Goal: Task Accomplishment & Management: Manage account settings

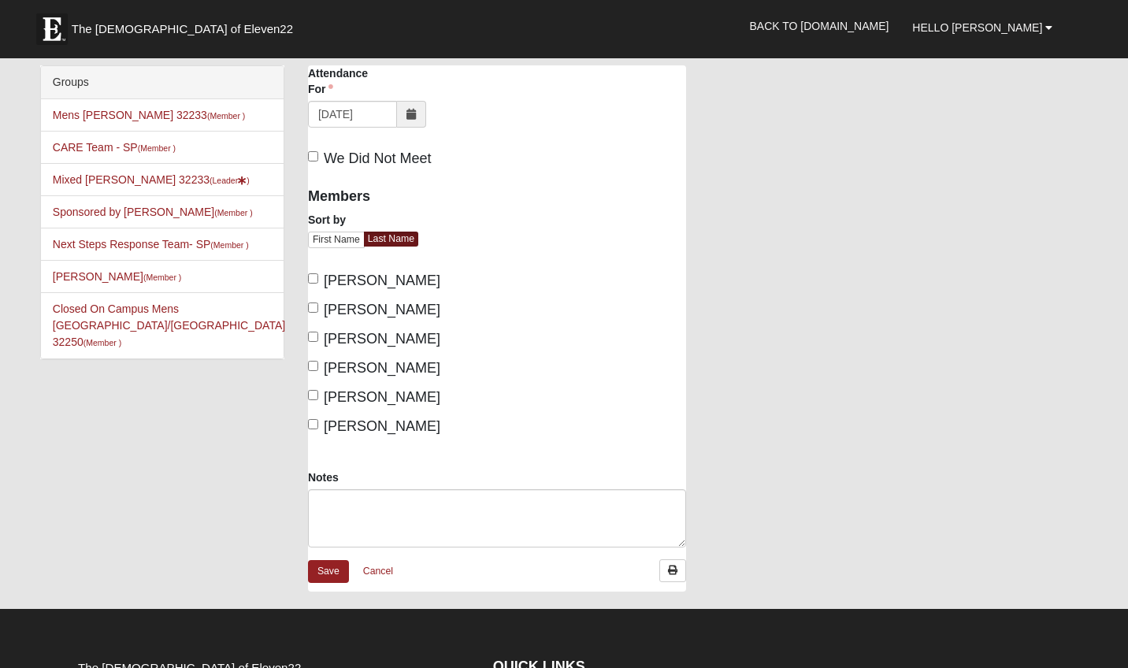
click at [328, 427] on span "[PERSON_NAME]" at bounding box center [382, 426] width 117 height 16
click at [318, 427] on input "Lammie, John" at bounding box center [313, 424] width 10 height 10
checkbox input "true"
click at [309, 397] on input "Gilbert, Mary" at bounding box center [313, 395] width 10 height 10
checkbox input "true"
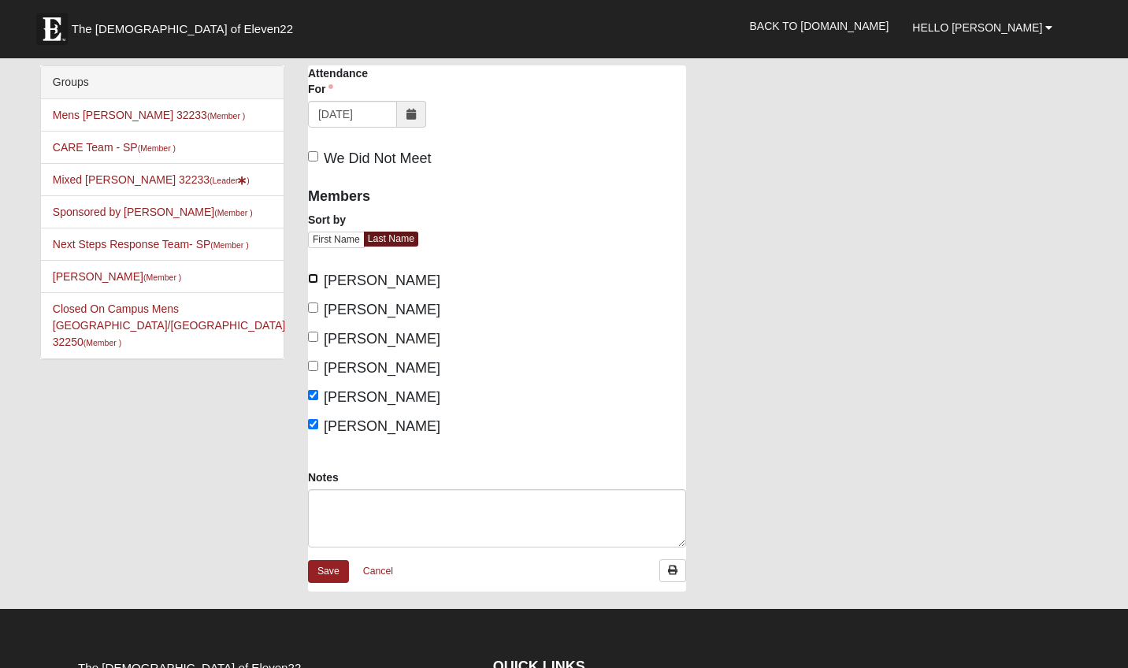
click at [317, 277] on input "Calugar, David" at bounding box center [313, 278] width 10 height 10
checkbox input "true"
click at [332, 567] on link "Save" at bounding box center [328, 571] width 41 height 23
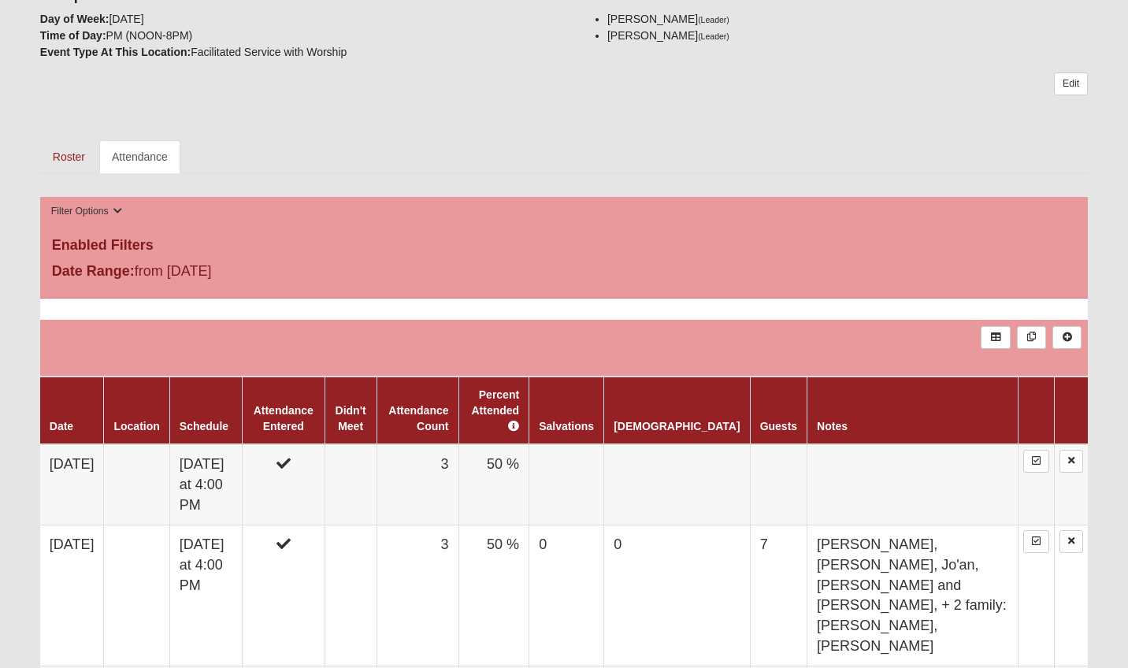
scroll to position [412, 0]
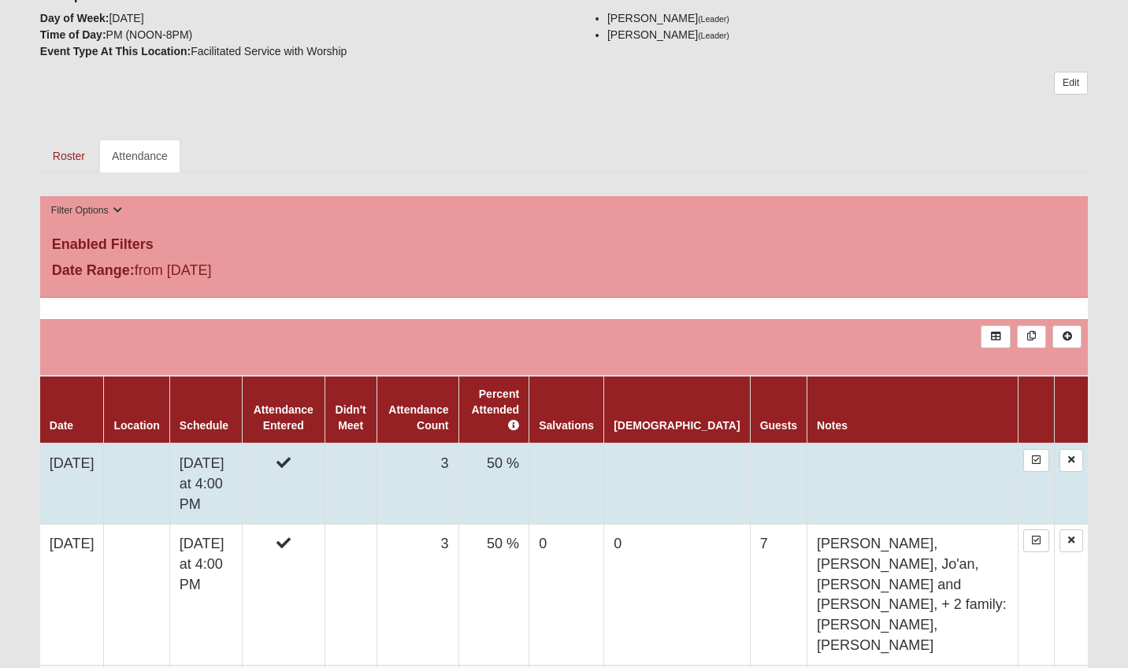
click at [206, 444] on td "[DATE] at 4:00 PM" at bounding box center [205, 484] width 72 height 81
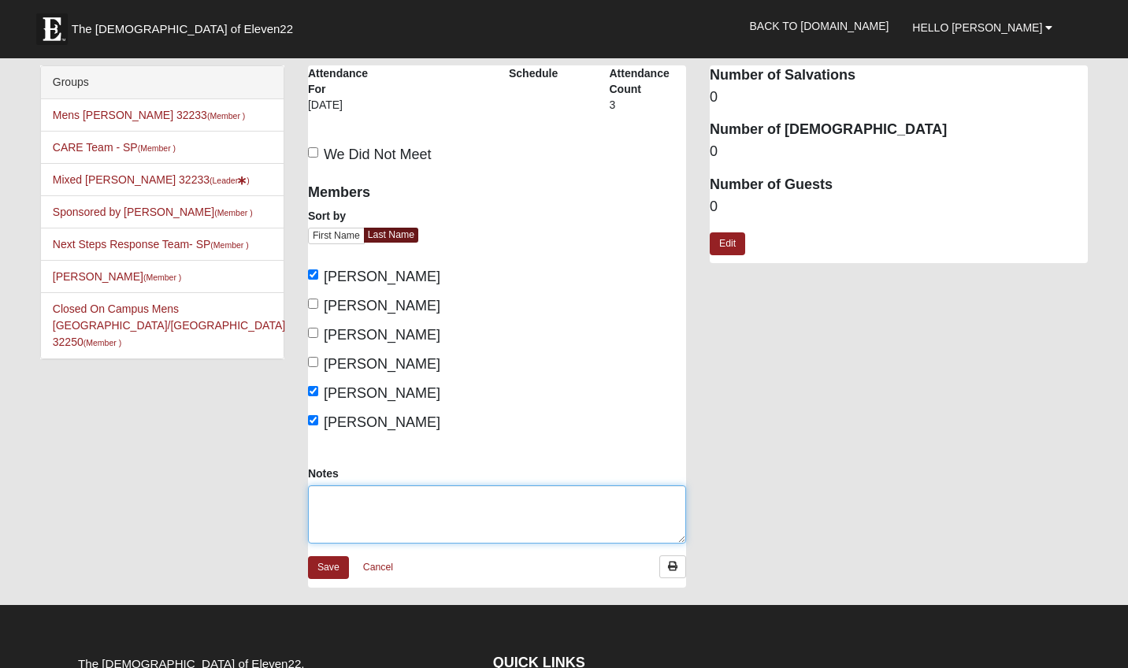
click at [392, 512] on textarea "Notes" at bounding box center [497, 514] width 378 height 58
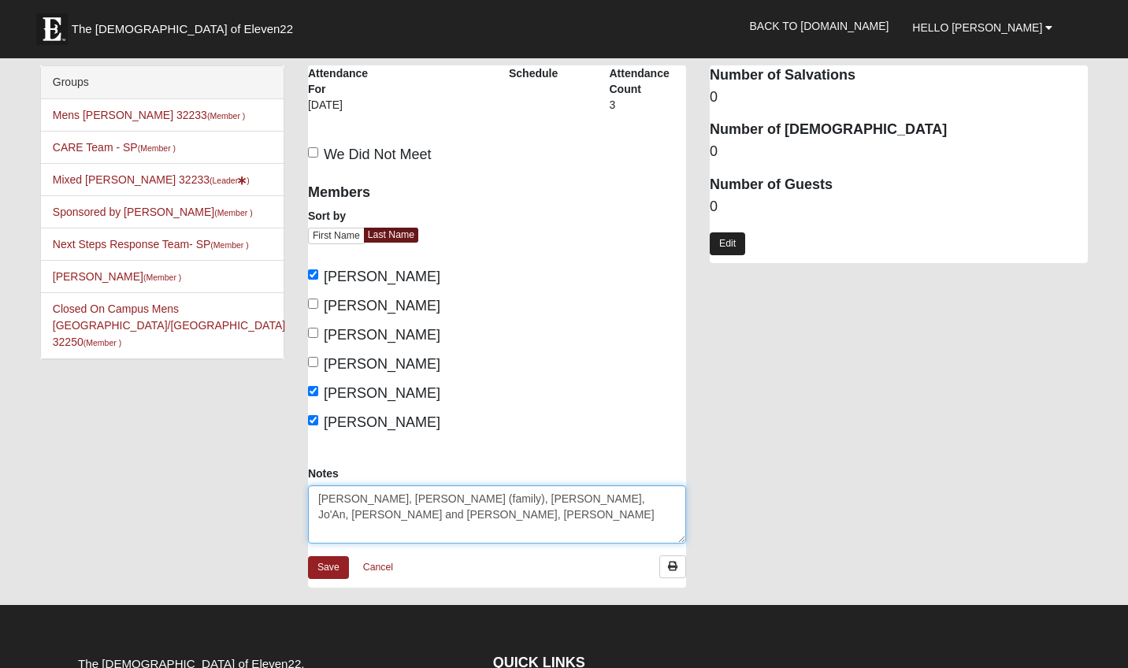
type textarea "[PERSON_NAME], [PERSON_NAME] (family), [PERSON_NAME], Jo'An, [PERSON_NAME] and …"
click at [731, 241] on link "Edit" at bounding box center [727, 243] width 35 height 23
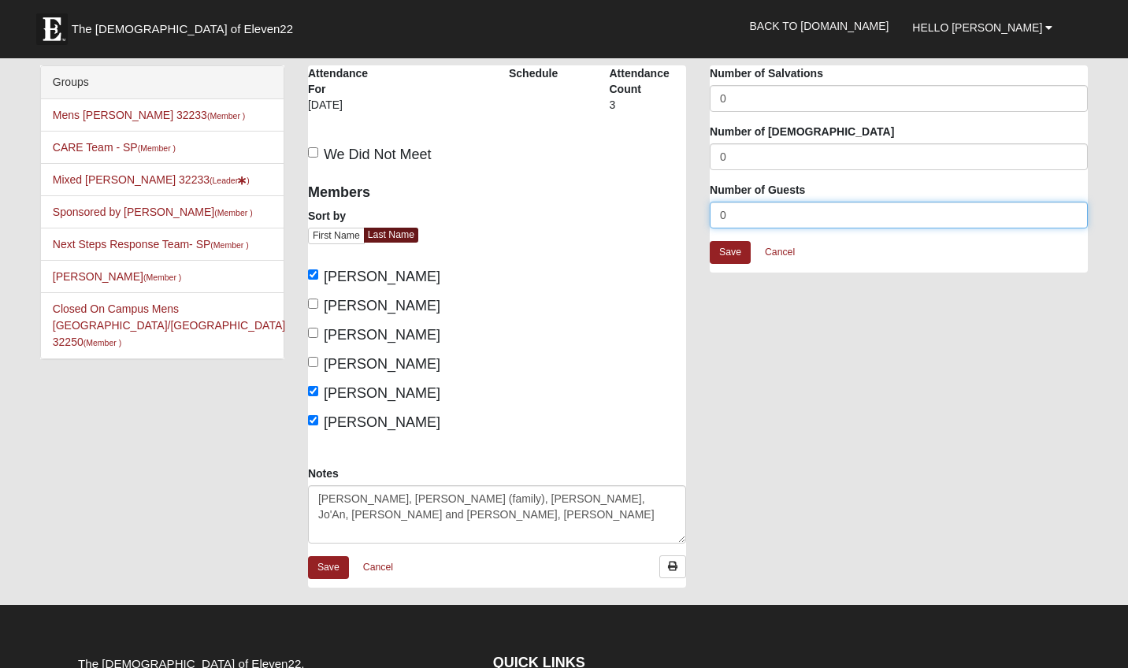
drag, startPoint x: 733, startPoint y: 217, endPoint x: 682, endPoint y: 219, distance: 51.3
click at [710, 219] on input "0" at bounding box center [899, 215] width 378 height 27
type input "7"
click at [729, 251] on link "Save" at bounding box center [730, 252] width 41 height 23
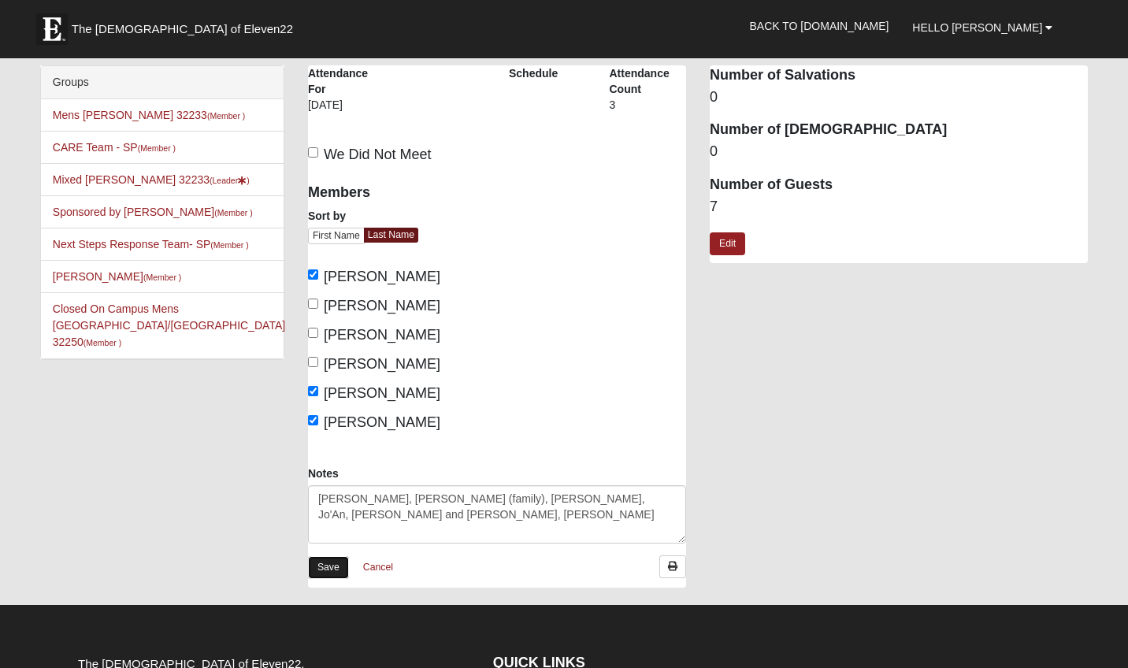
click at [334, 568] on link "Save" at bounding box center [328, 567] width 41 height 23
